Goal: Information Seeking & Learning: Find specific fact

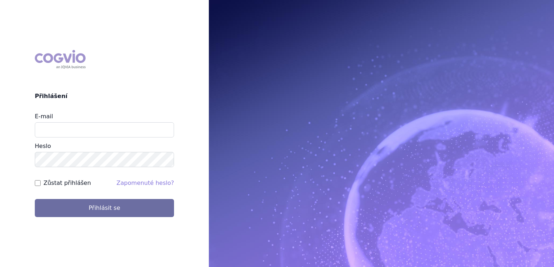
type input "[EMAIL_ADDRESS][DOMAIN_NAME]"
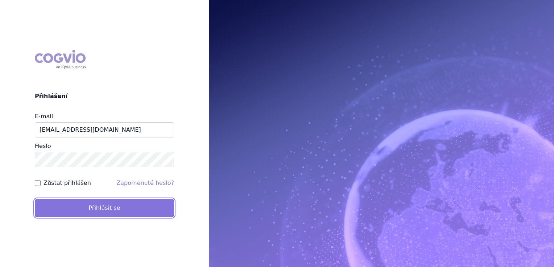
click at [94, 207] on button "Přihlásit se" at bounding box center [104, 208] width 139 height 18
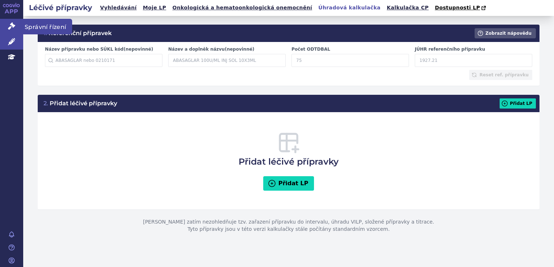
click at [12, 24] on icon at bounding box center [11, 25] width 7 height 7
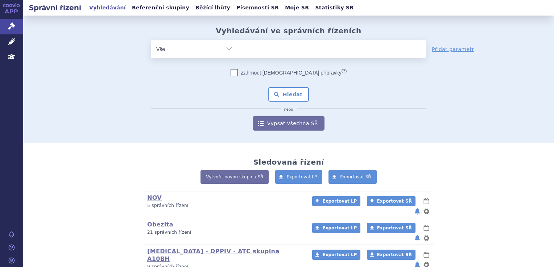
click at [255, 52] on ul at bounding box center [332, 47] width 188 height 15
click at [238, 52] on select at bounding box center [238, 49] width 0 height 18
paste input "SUKLS325835/2025"
type input "SUKLS325835/2025"
select select "SUKLS325835/2025"
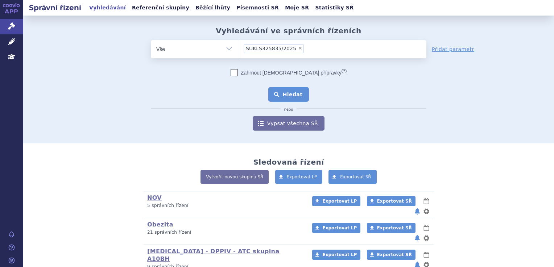
click at [291, 96] on button "Hledat" at bounding box center [288, 94] width 41 height 14
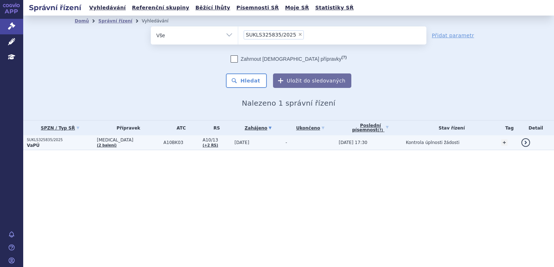
click at [138, 146] on td "JARDIANCE (2 balení)" at bounding box center [126, 143] width 67 height 15
